Goal: Use online tool/utility: Utilize a website feature to perform a specific function

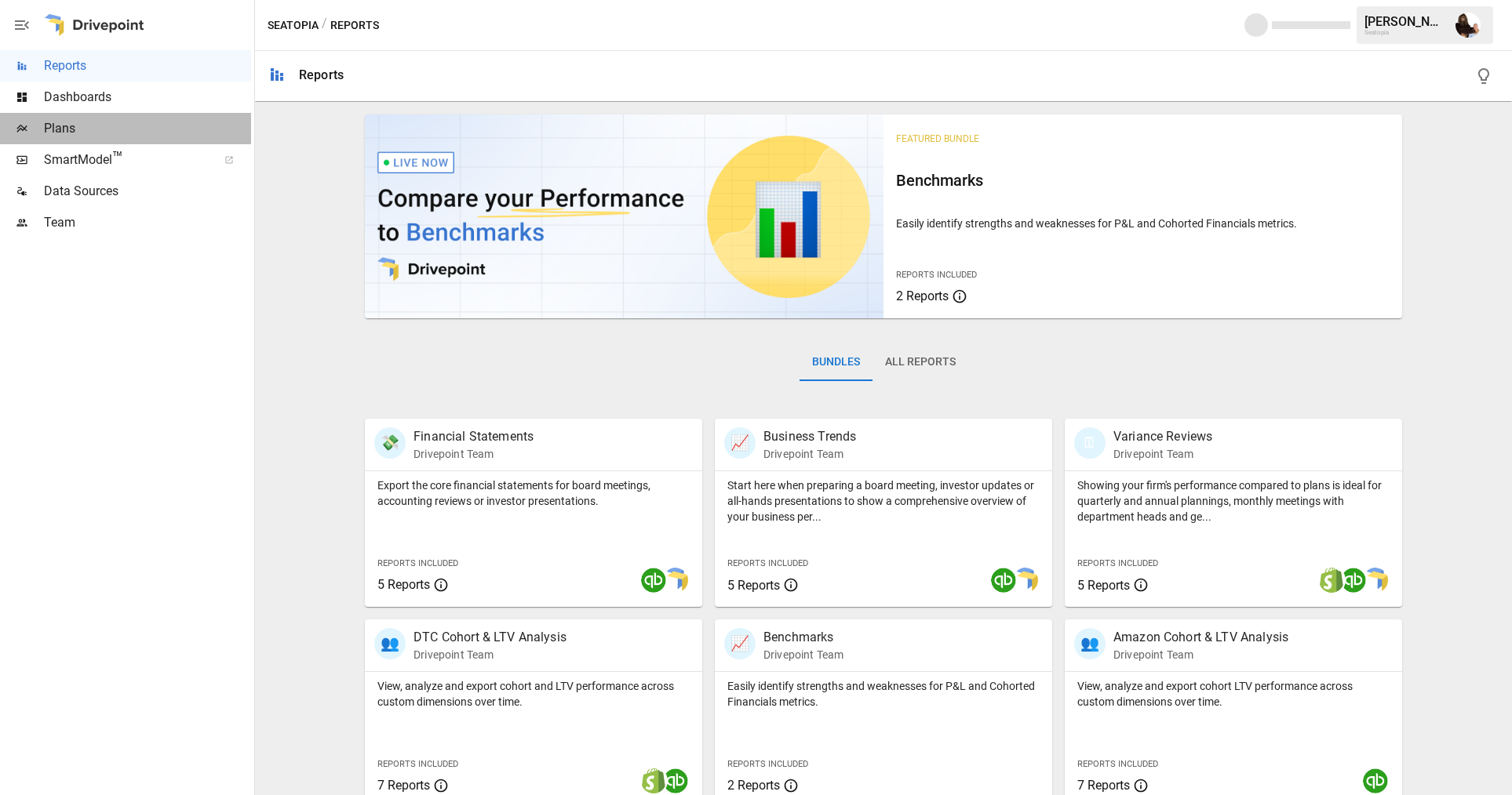
click at [128, 125] on span "Plans" at bounding box center [147, 129] width 207 height 19
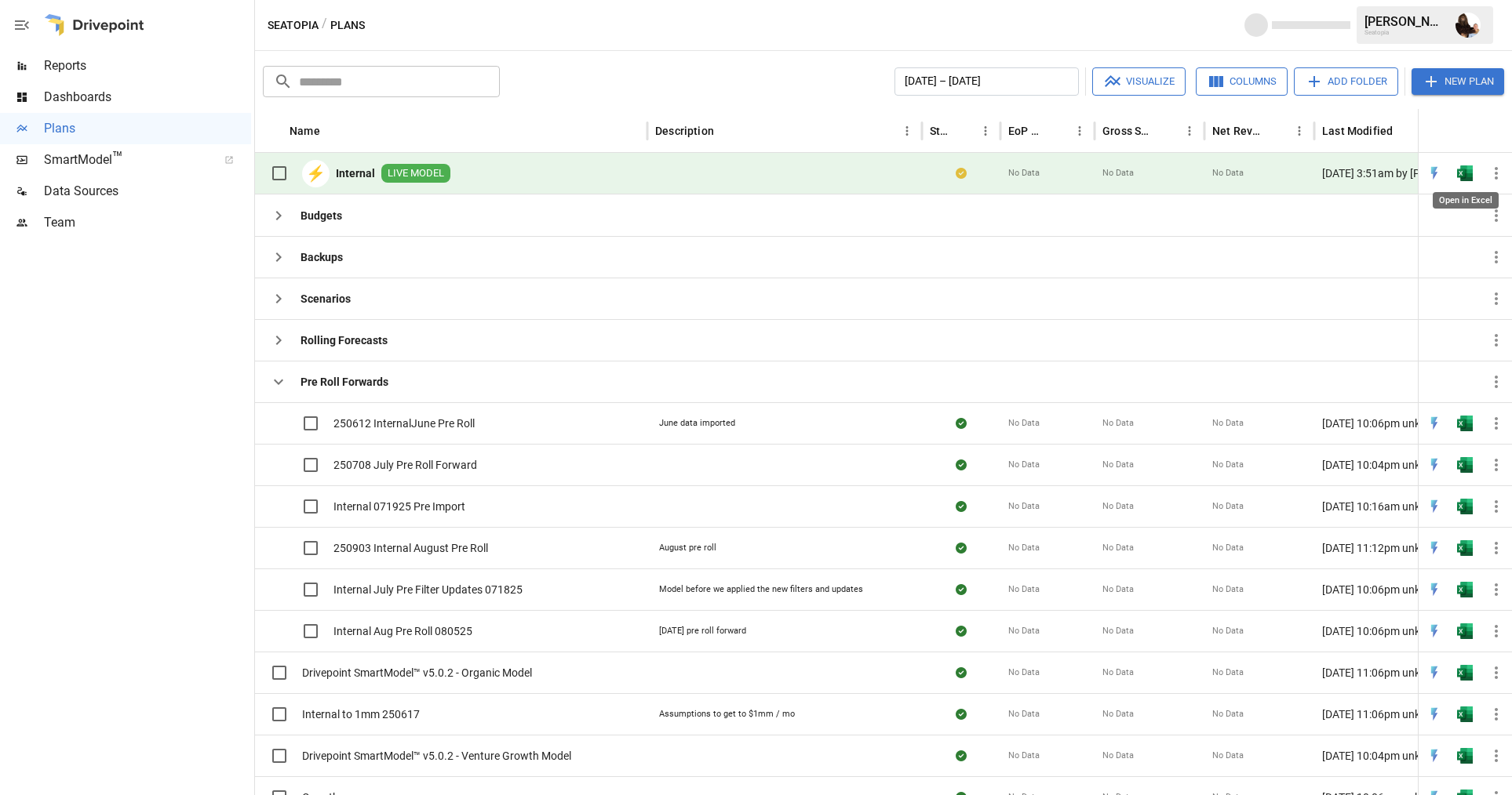
click at [1467, 168] on img "Open in Excel" at bounding box center [1465, 173] width 15 height 15
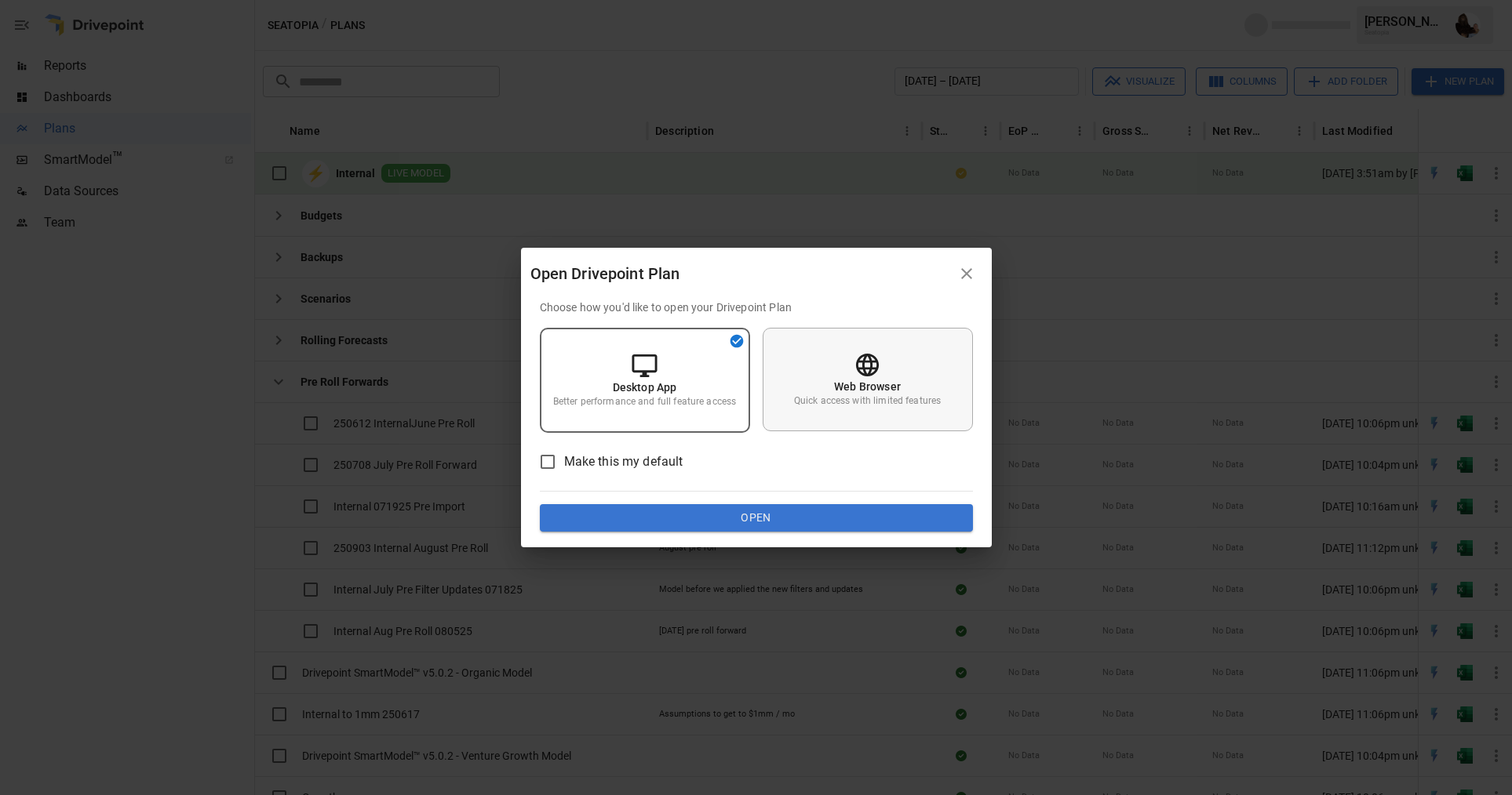
click at [853, 377] on div "Web Browser Quick access with limited features" at bounding box center [868, 379] width 210 height 103
click at [772, 524] on button "Open" at bounding box center [756, 518] width 433 height 28
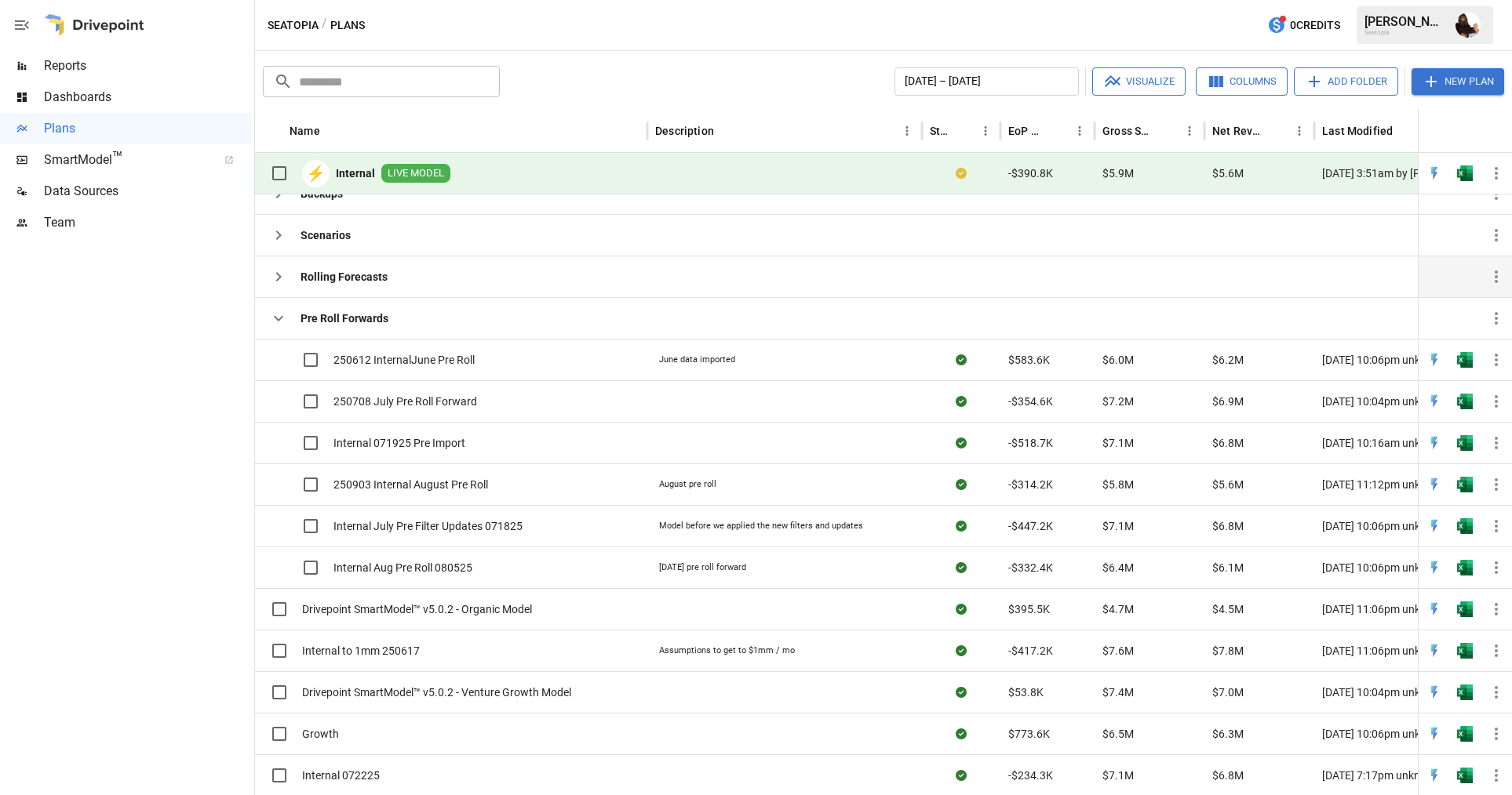
scroll to position [56, 0]
click at [1464, 568] on img "Open in Excel" at bounding box center [1465, 567] width 15 height 15
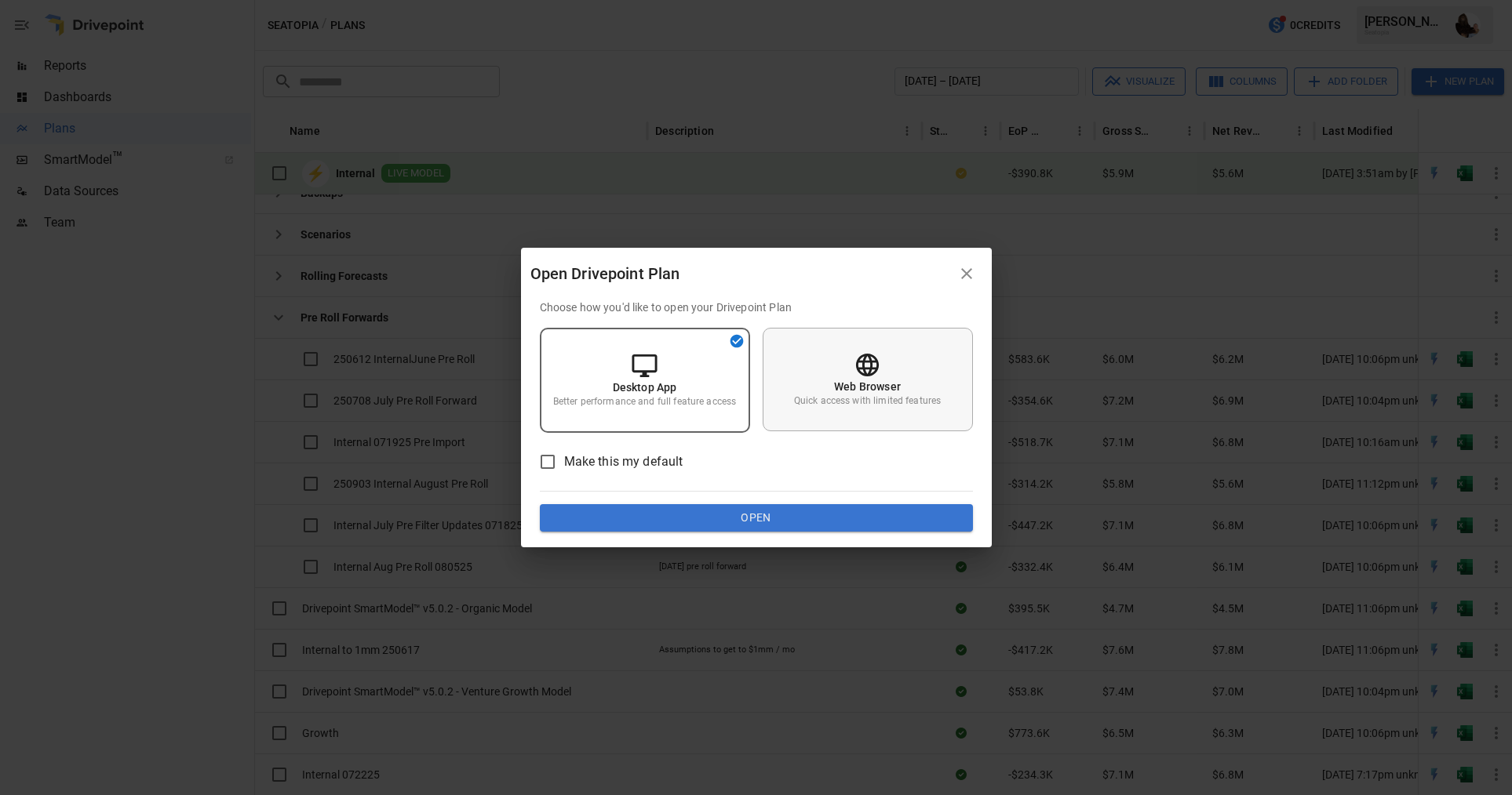
click at [952, 400] on div "Web Browser Quick access with limited features" at bounding box center [868, 379] width 210 height 103
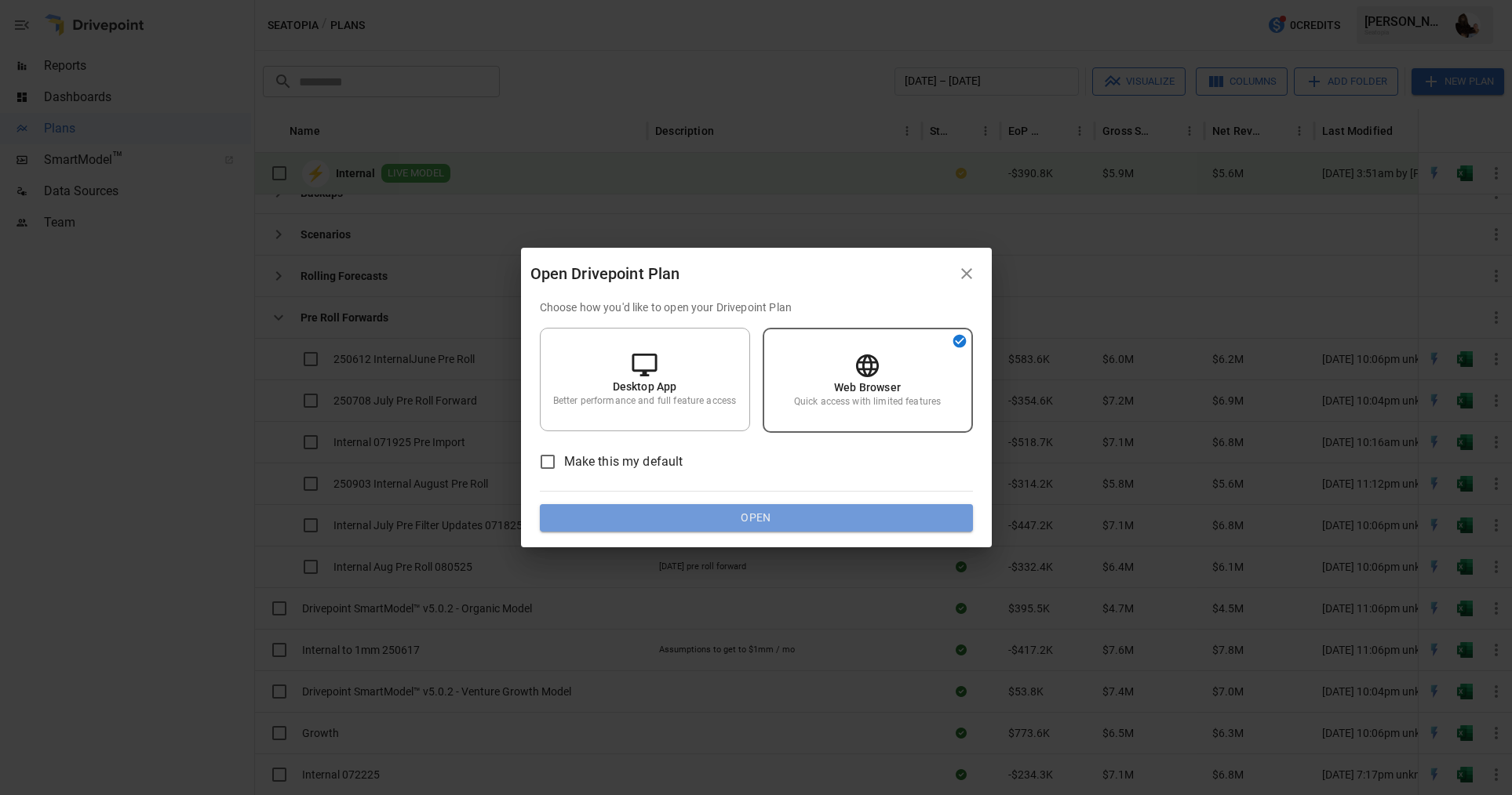
click at [834, 512] on button "Open" at bounding box center [756, 518] width 433 height 28
